Goal: Information Seeking & Learning: Compare options

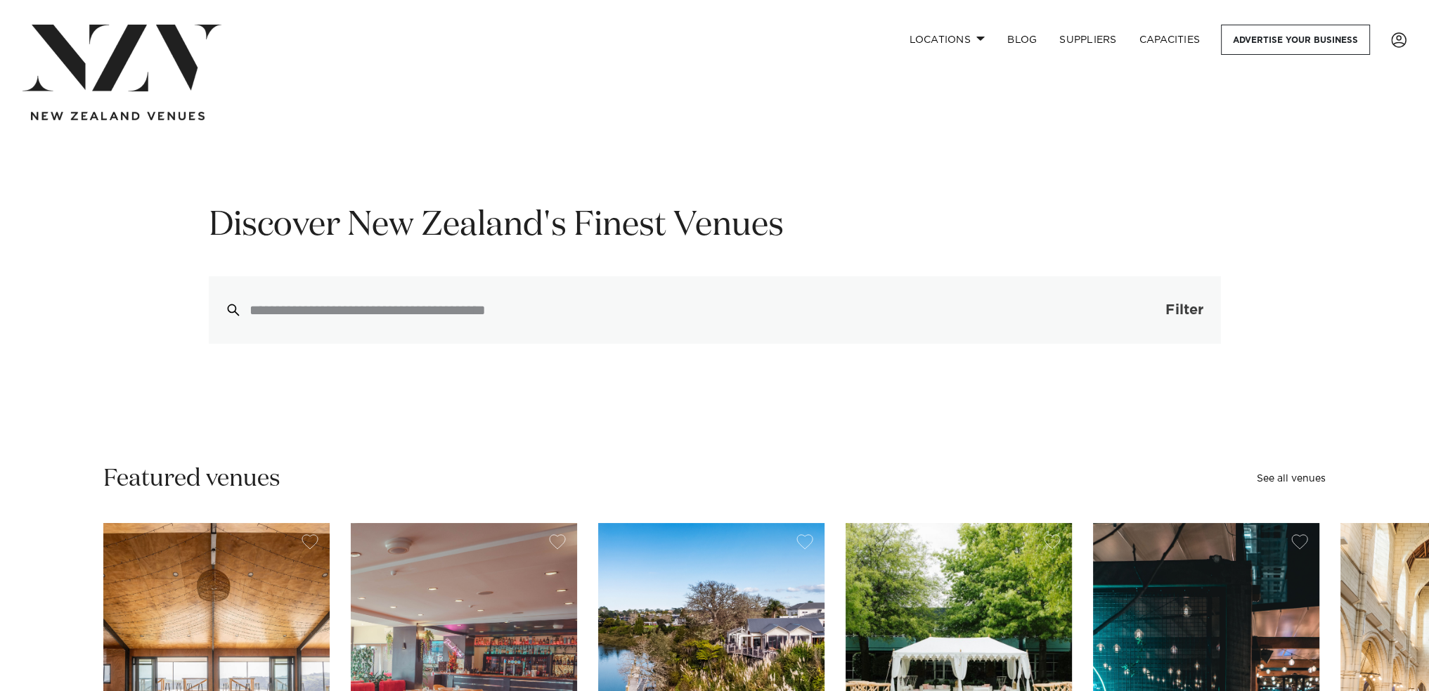
click at [1156, 306] on button "Filter 0" at bounding box center [1171, 309] width 100 height 67
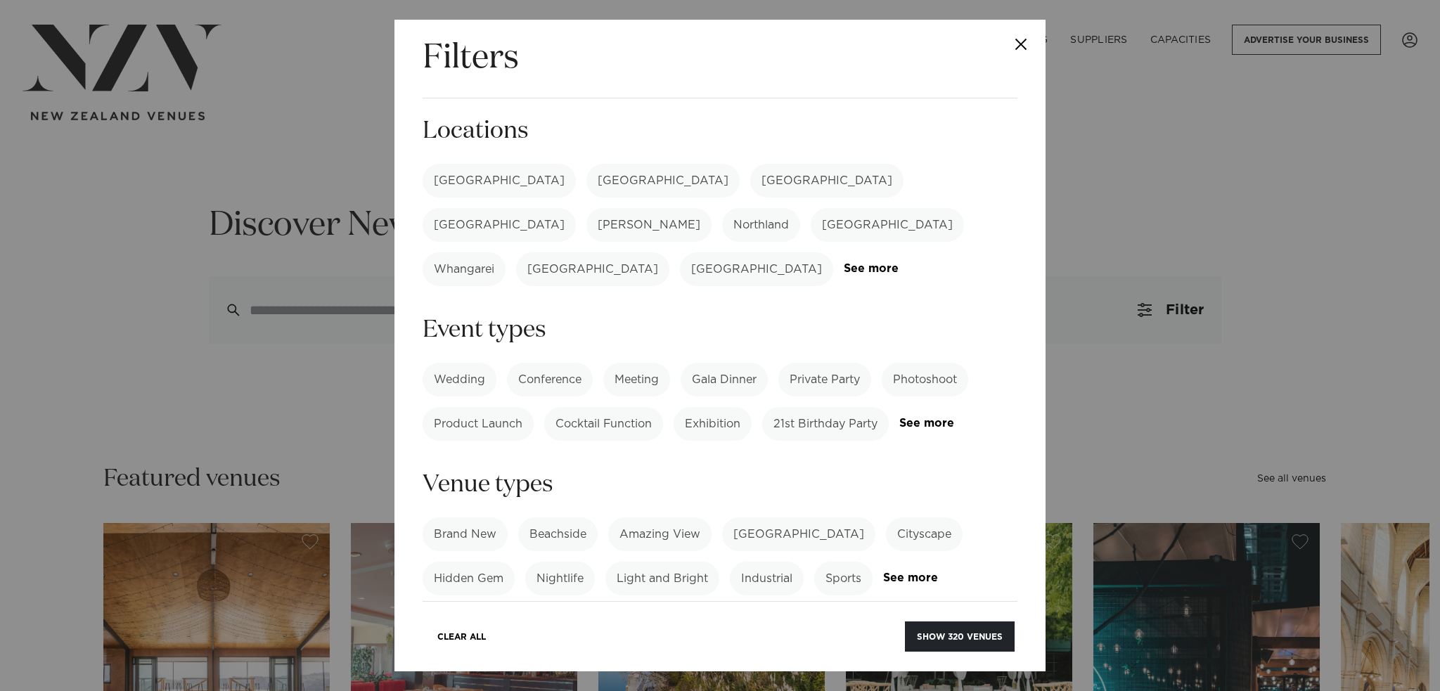
click at [541, 363] on label "Conference" at bounding box center [550, 380] width 86 height 34
click at [628, 363] on label "Meeting" at bounding box center [636, 380] width 67 height 34
click at [484, 174] on label "[GEOGRAPHIC_DATA]" at bounding box center [498, 181] width 153 height 34
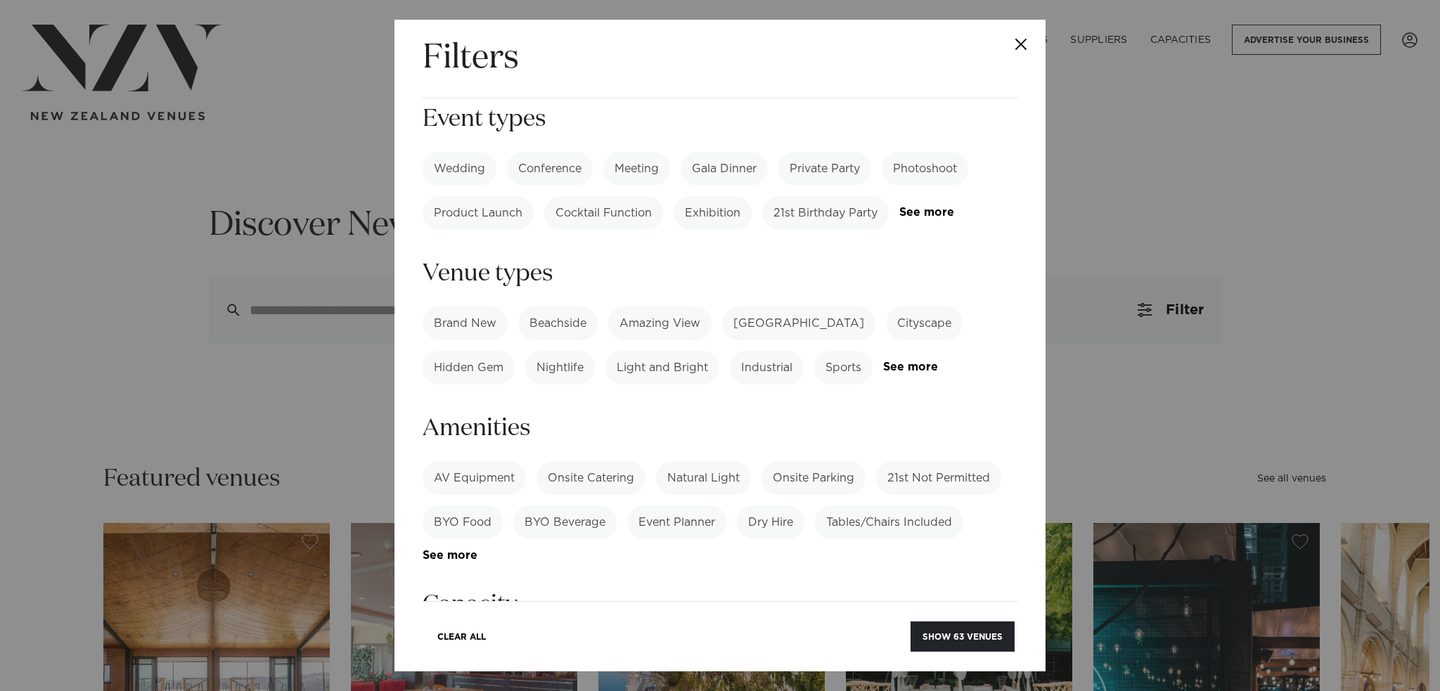
scroll to position [492, 0]
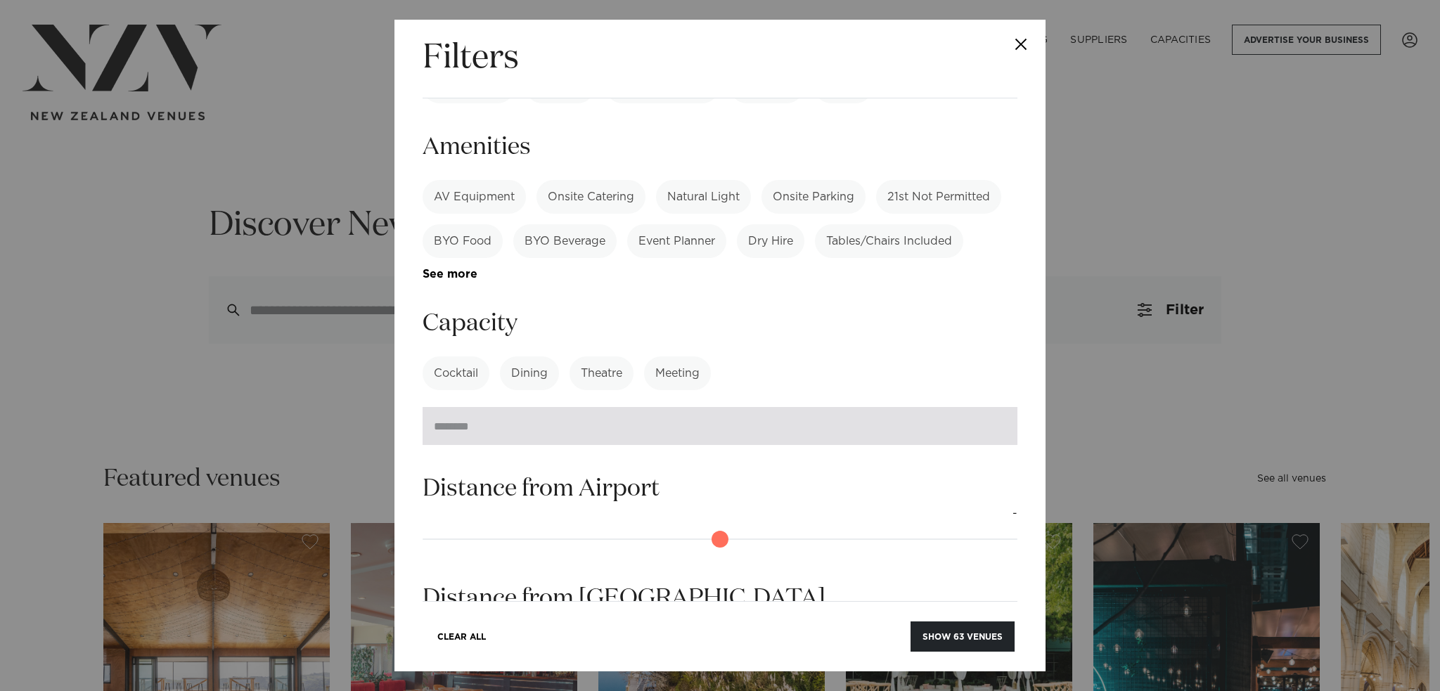
click at [588, 407] on input "number" at bounding box center [719, 426] width 595 height 38
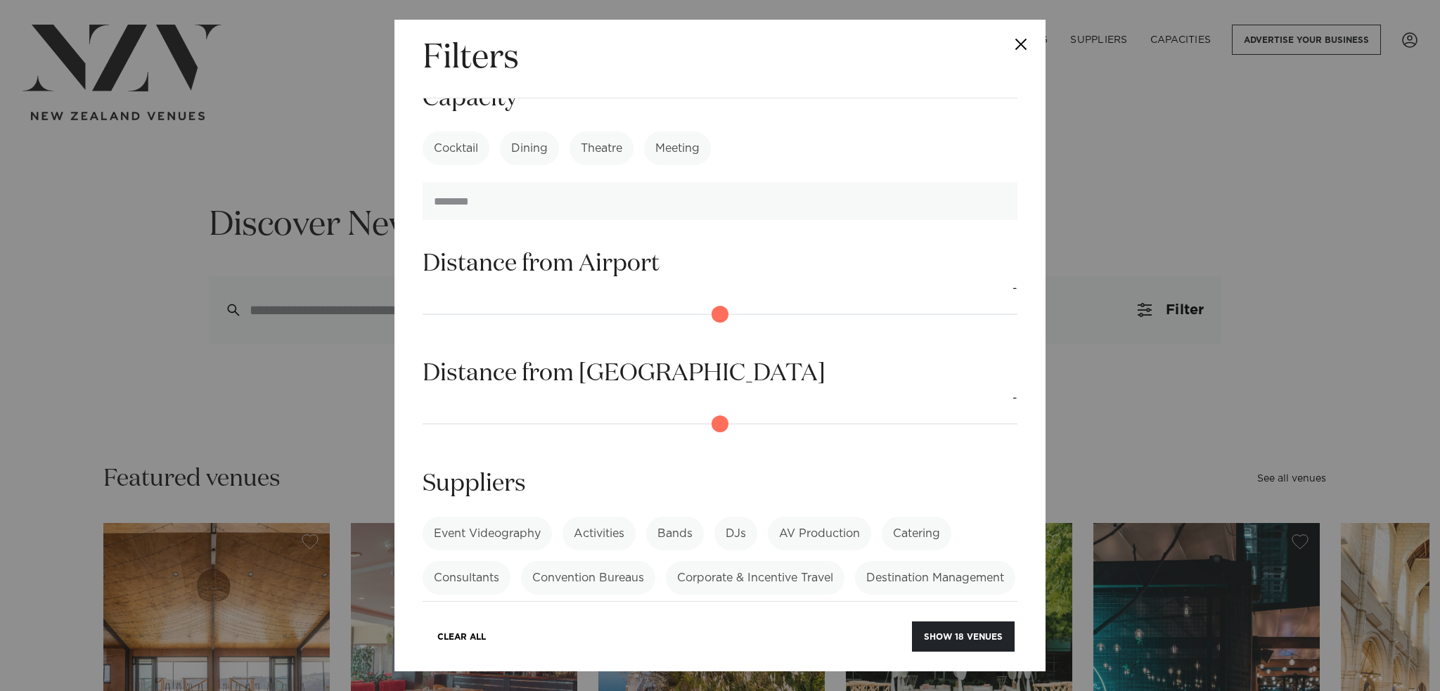
scroll to position [684, 0]
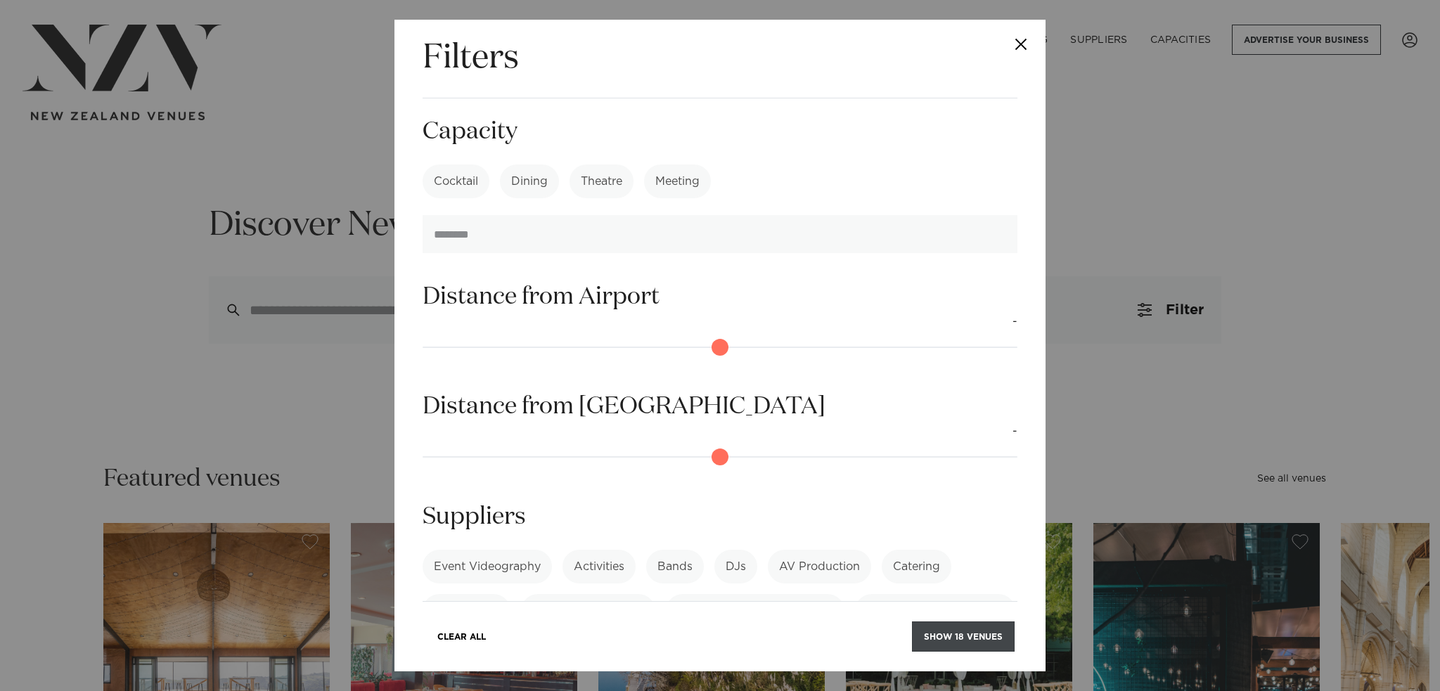
type input "***"
click at [934, 640] on button "Show 18 venues" at bounding box center [963, 636] width 103 height 30
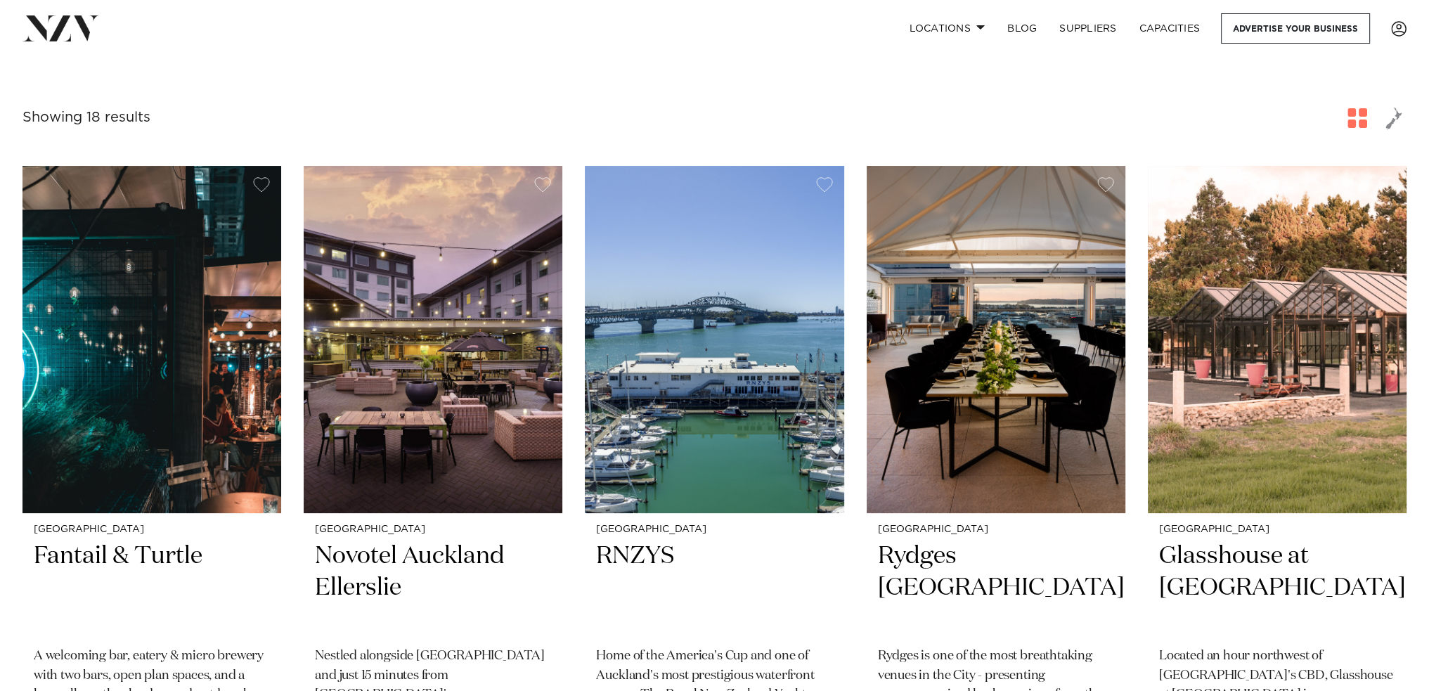
drag, startPoint x: 943, startPoint y: 407, endPoint x: 680, endPoint y: 57, distance: 438.2
click at [433, 438] on img at bounding box center [433, 339] width 259 height 347
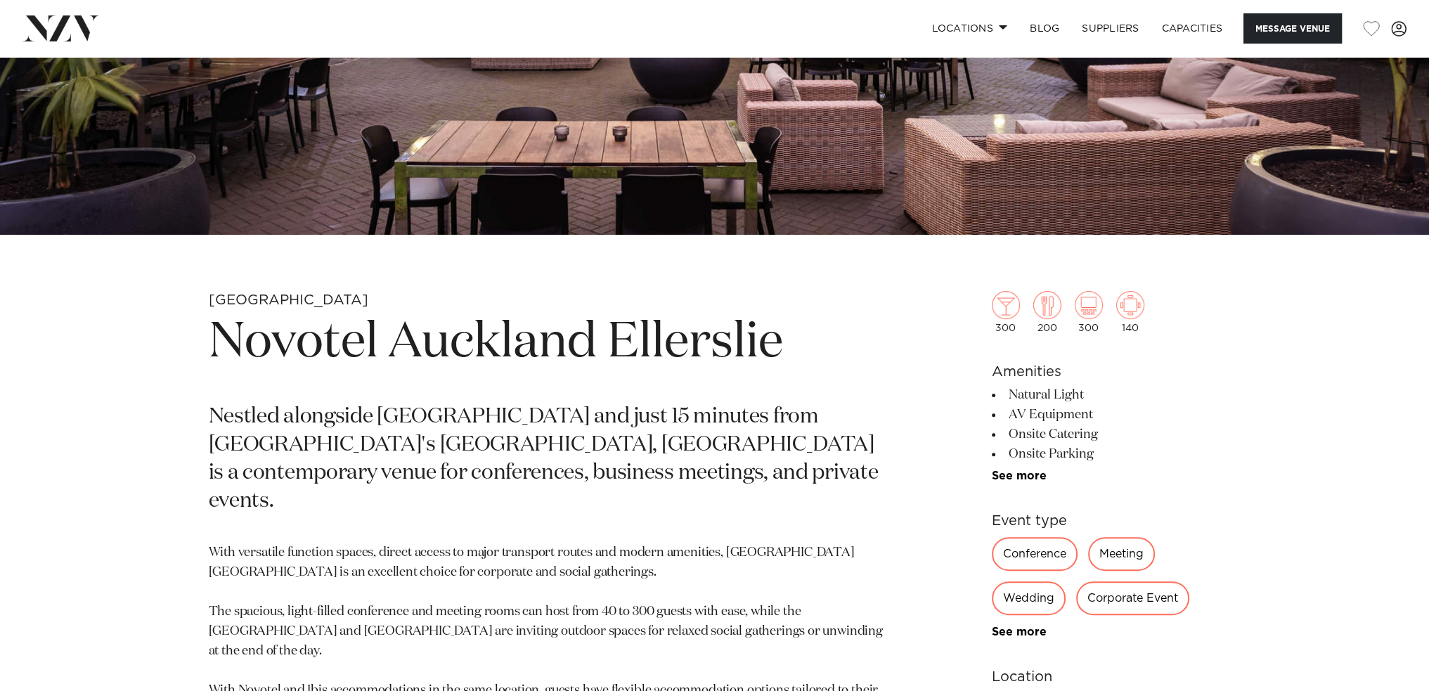
scroll to position [211, 0]
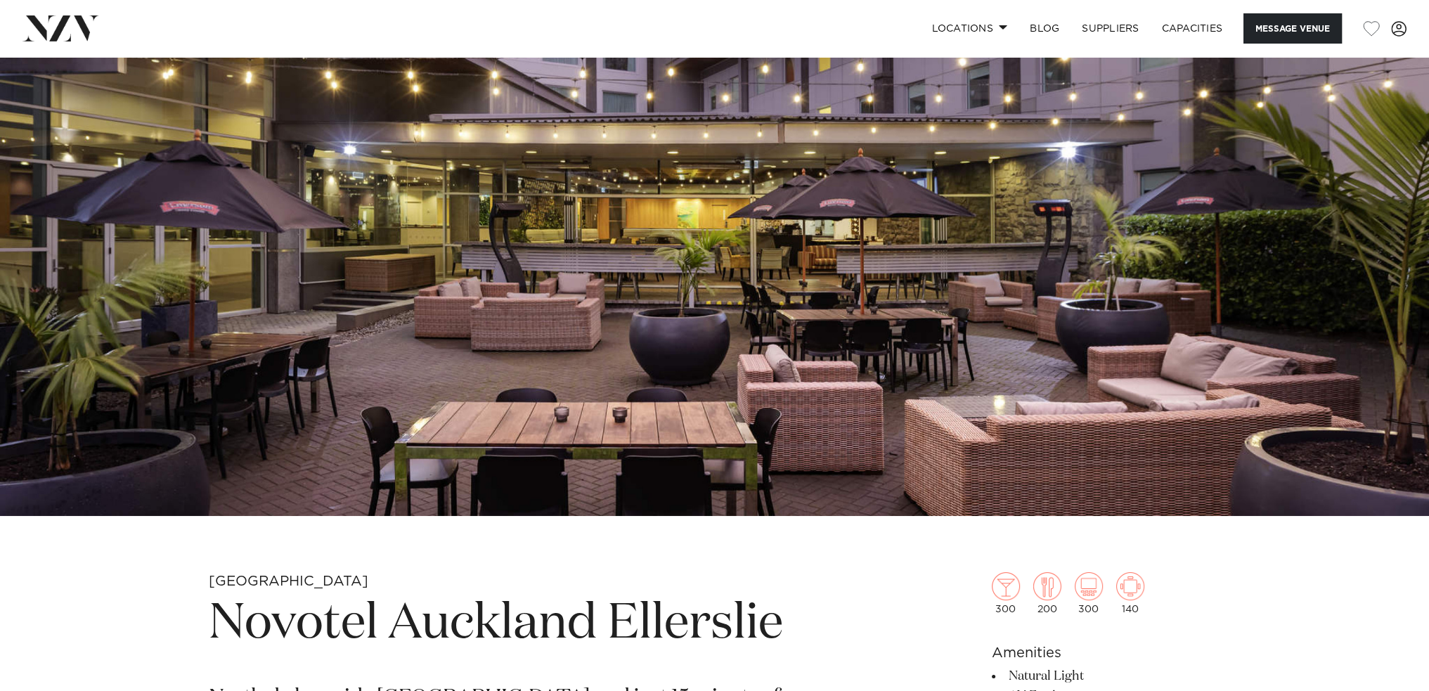
click at [678, 272] on img at bounding box center [714, 181] width 1429 height 670
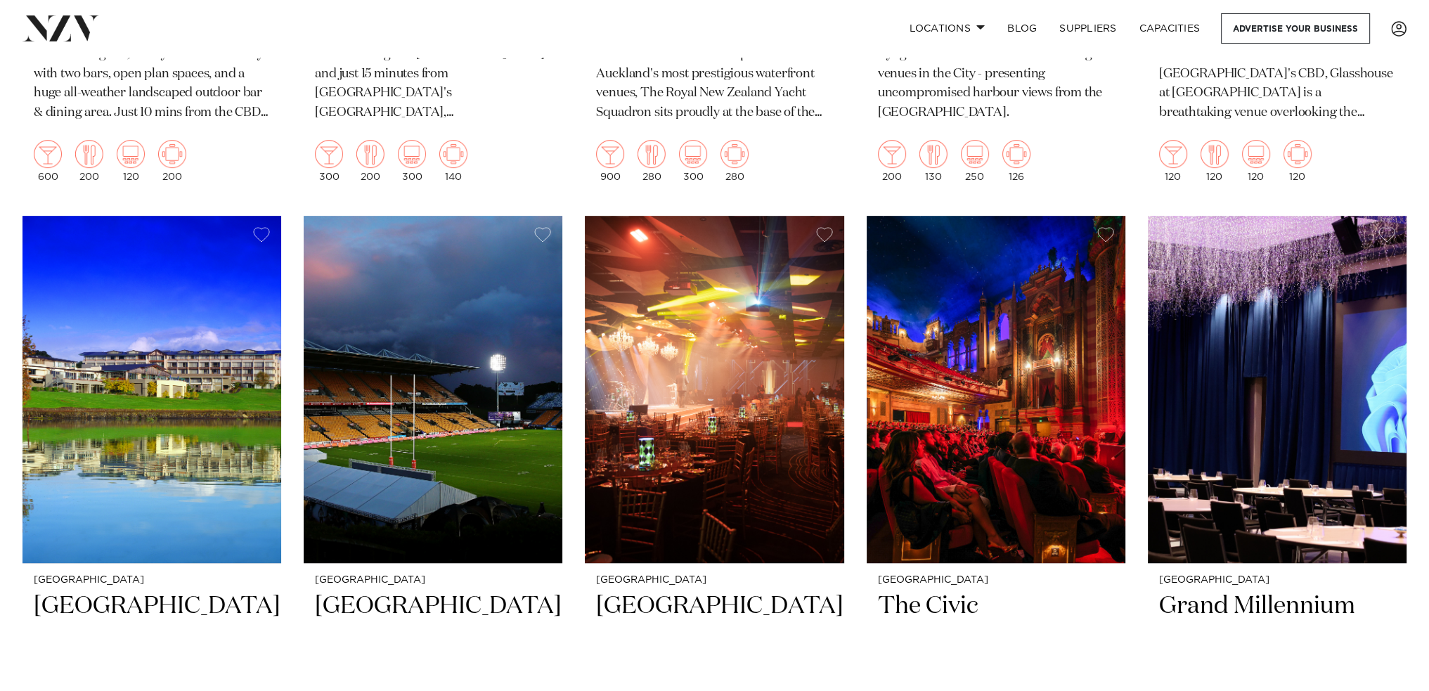
scroll to position [814, 0]
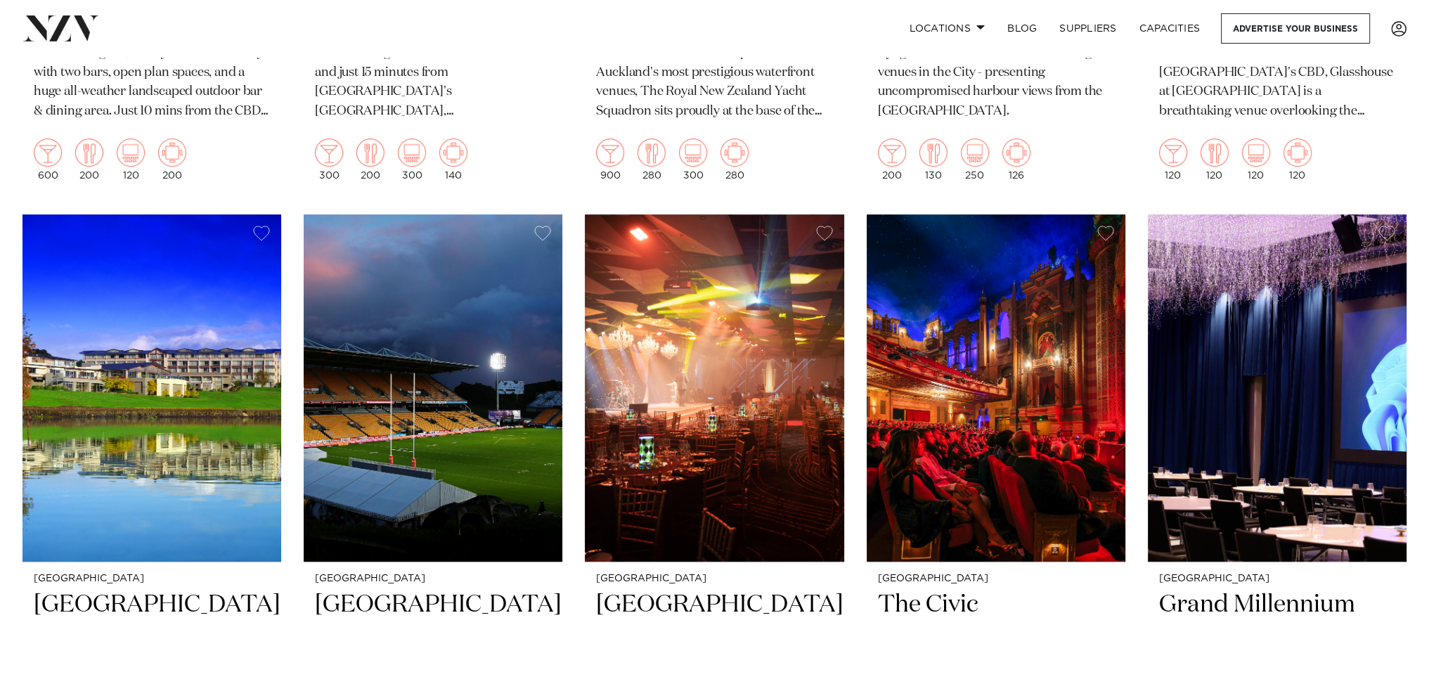
drag, startPoint x: 815, startPoint y: 502, endPoint x: 889, endPoint y: 110, distance: 398.3
click at [889, 110] on p "Rydges is one of the most breathtaking venues in the City - presenting uncompro…" at bounding box center [996, 83] width 236 height 79
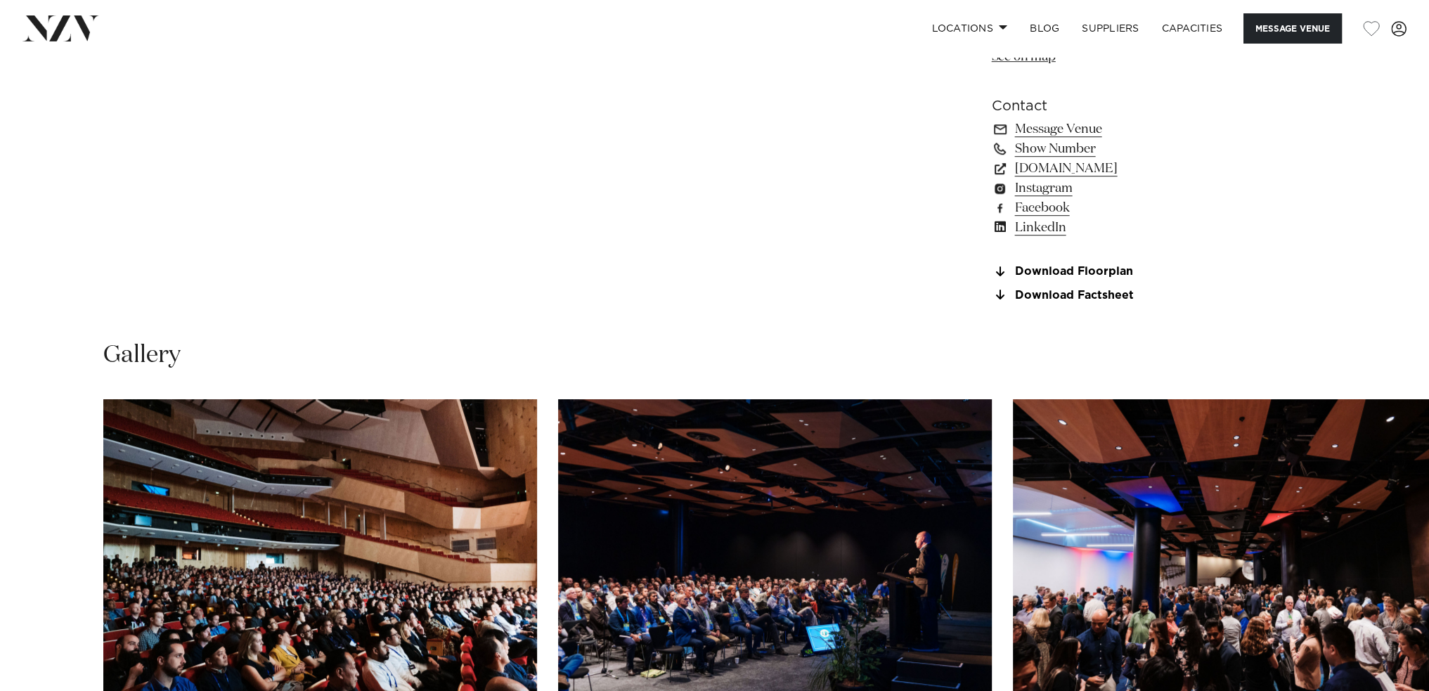
scroll to position [1125, 0]
